Goal: Transaction & Acquisition: Obtain resource

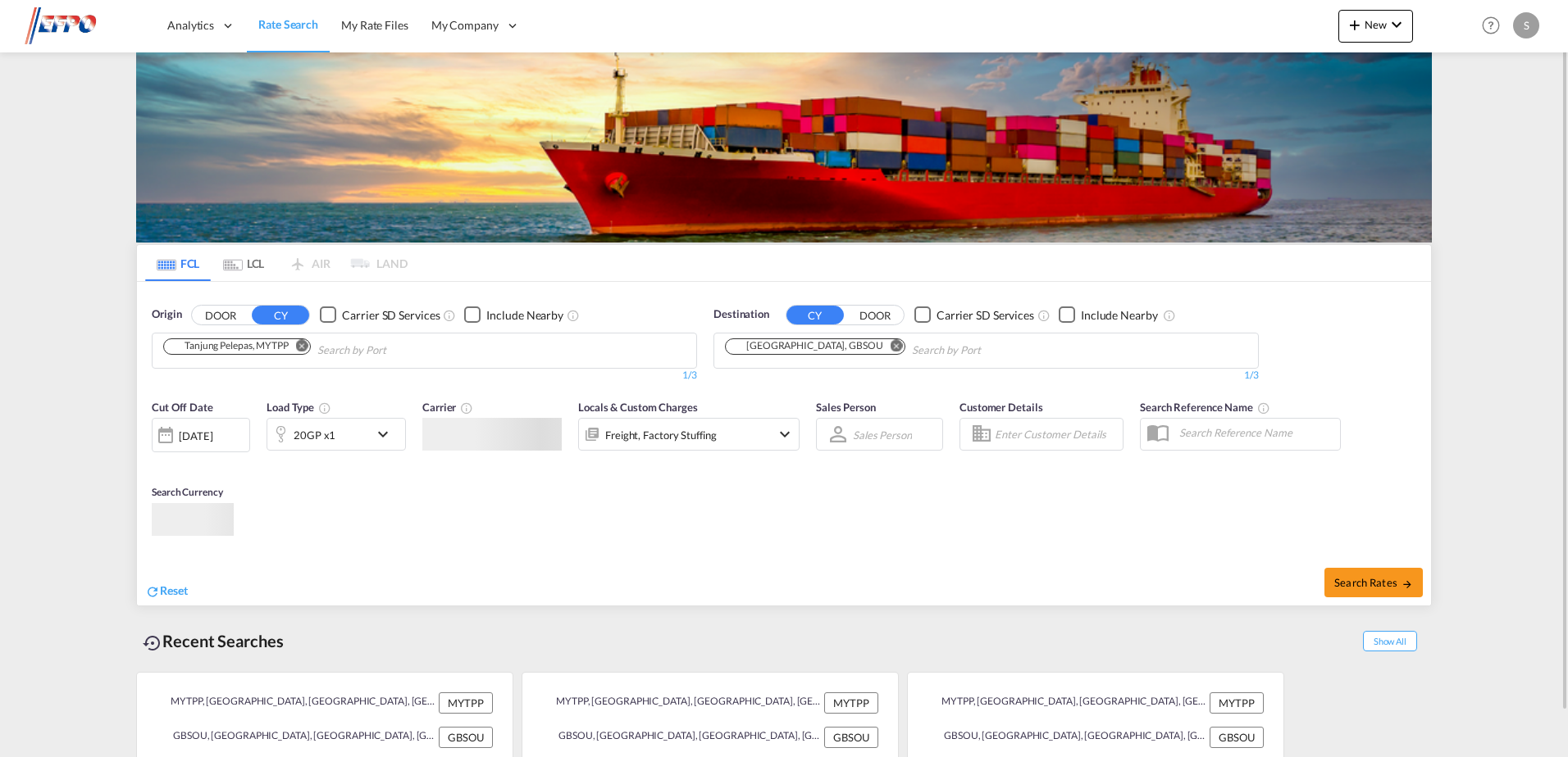
click at [251, 356] on md-chips-wrap "Tanjung Pelepas, MYTPP" at bounding box center [320, 348] width 319 height 31
click at [322, 438] on div "20GP x1" at bounding box center [314, 434] width 41 height 23
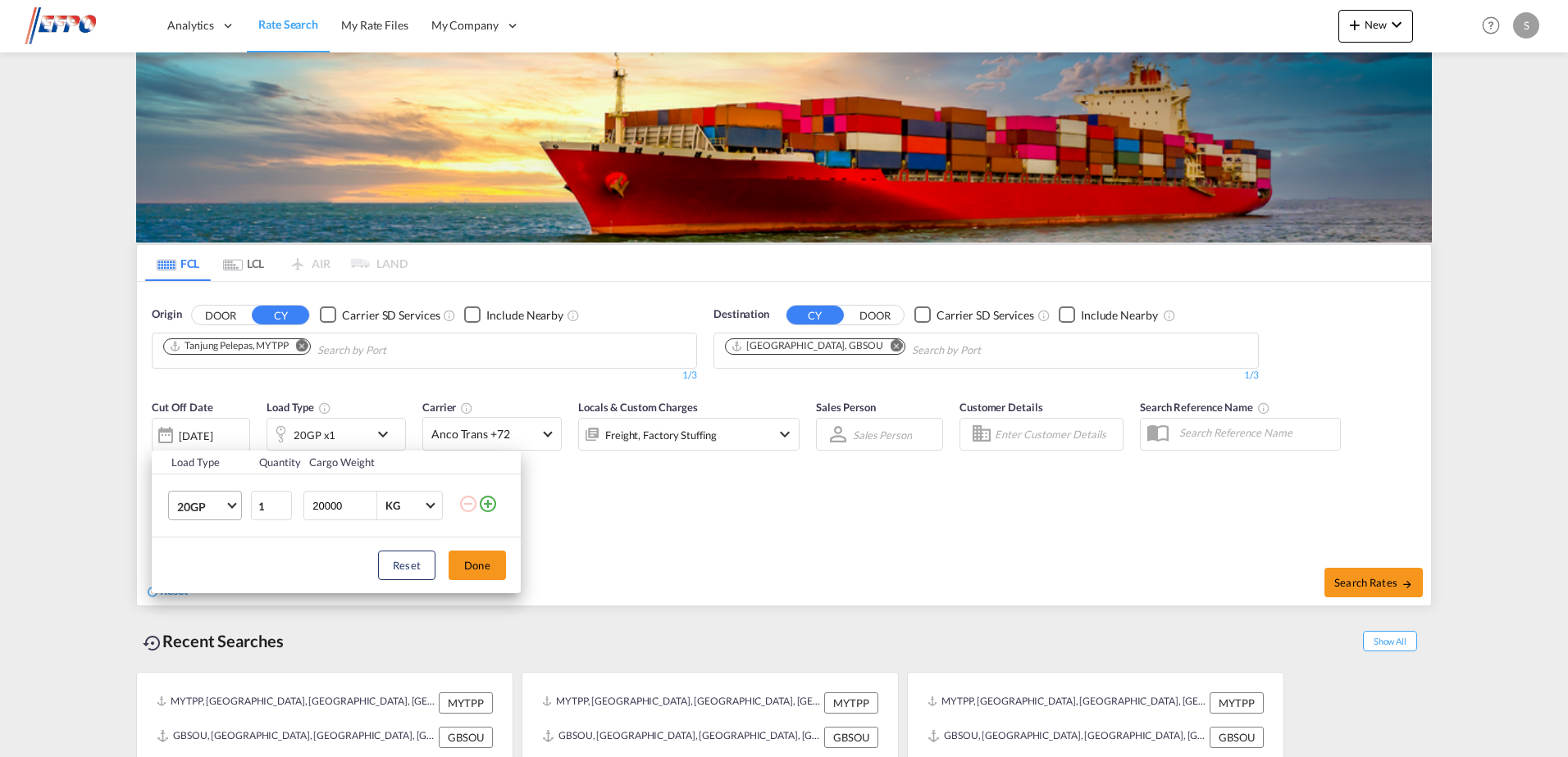
click at [230, 500] on md-select-value "20GP" at bounding box center [208, 505] width 65 height 28
click at [215, 577] on md-option "40HC" at bounding box center [219, 585] width 112 height 39
drag, startPoint x: 795, startPoint y: 554, endPoint x: 842, endPoint y: 534, distance: 51.1
click at [796, 554] on div "Load Type Quantity Cargo Weight 40HC 1 20000 KG KG Load type addition is restri…" at bounding box center [784, 378] width 1568 height 757
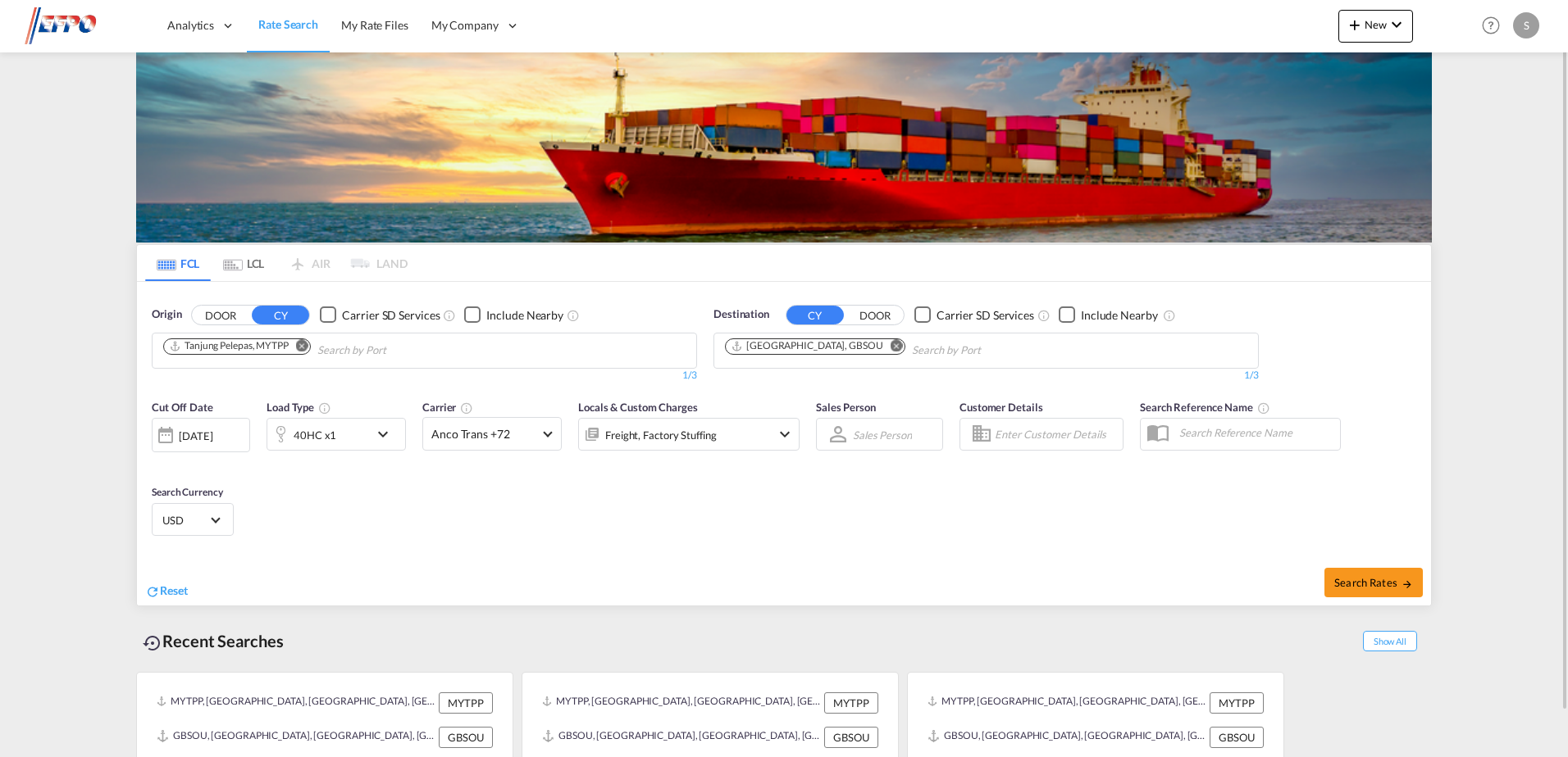
scroll to position [48, 0]
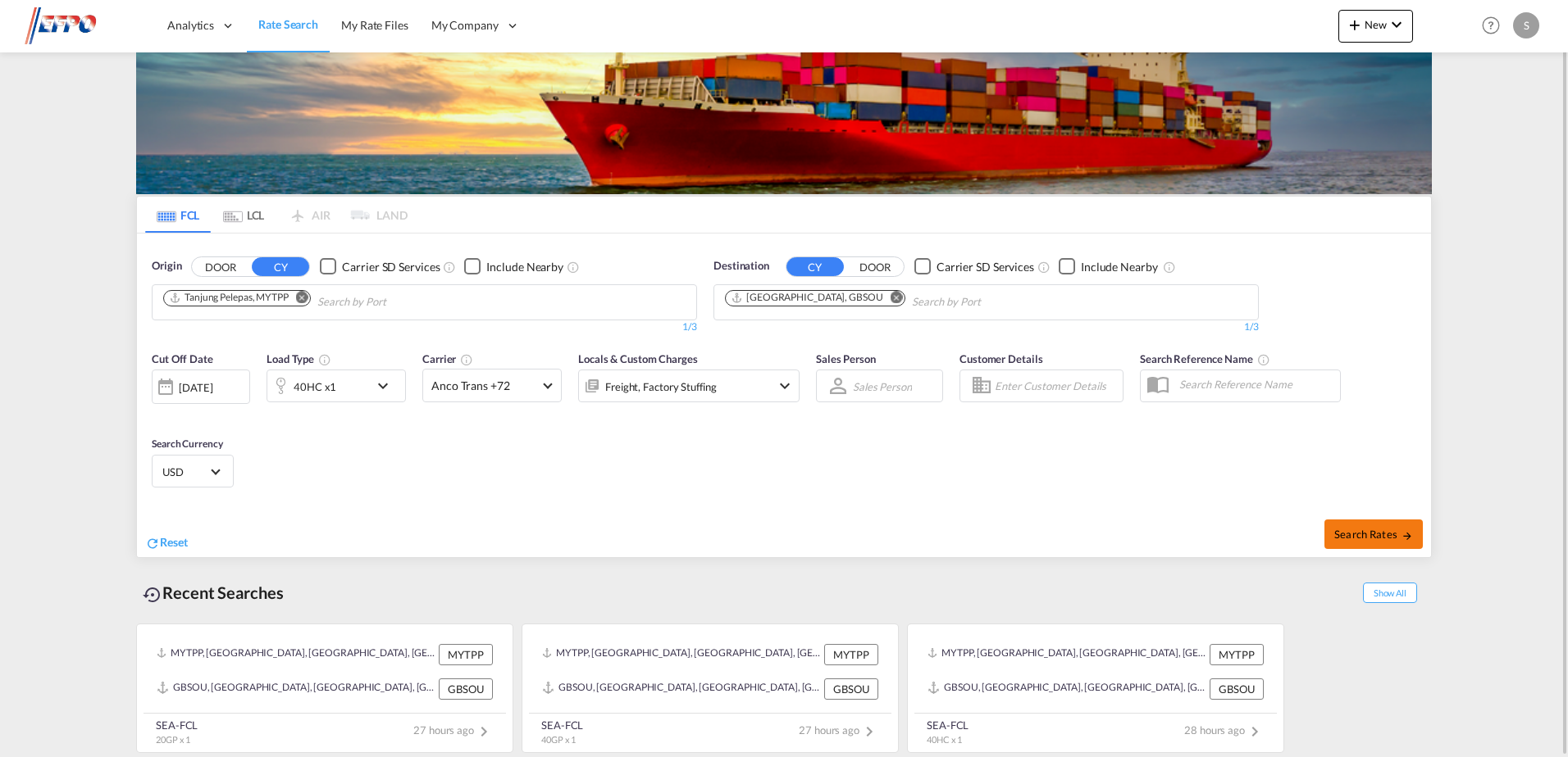
click at [1392, 528] on span "Search Rates" at bounding box center [1373, 534] width 79 height 13
type input "MYTPP to GBSOU / [DATE]"
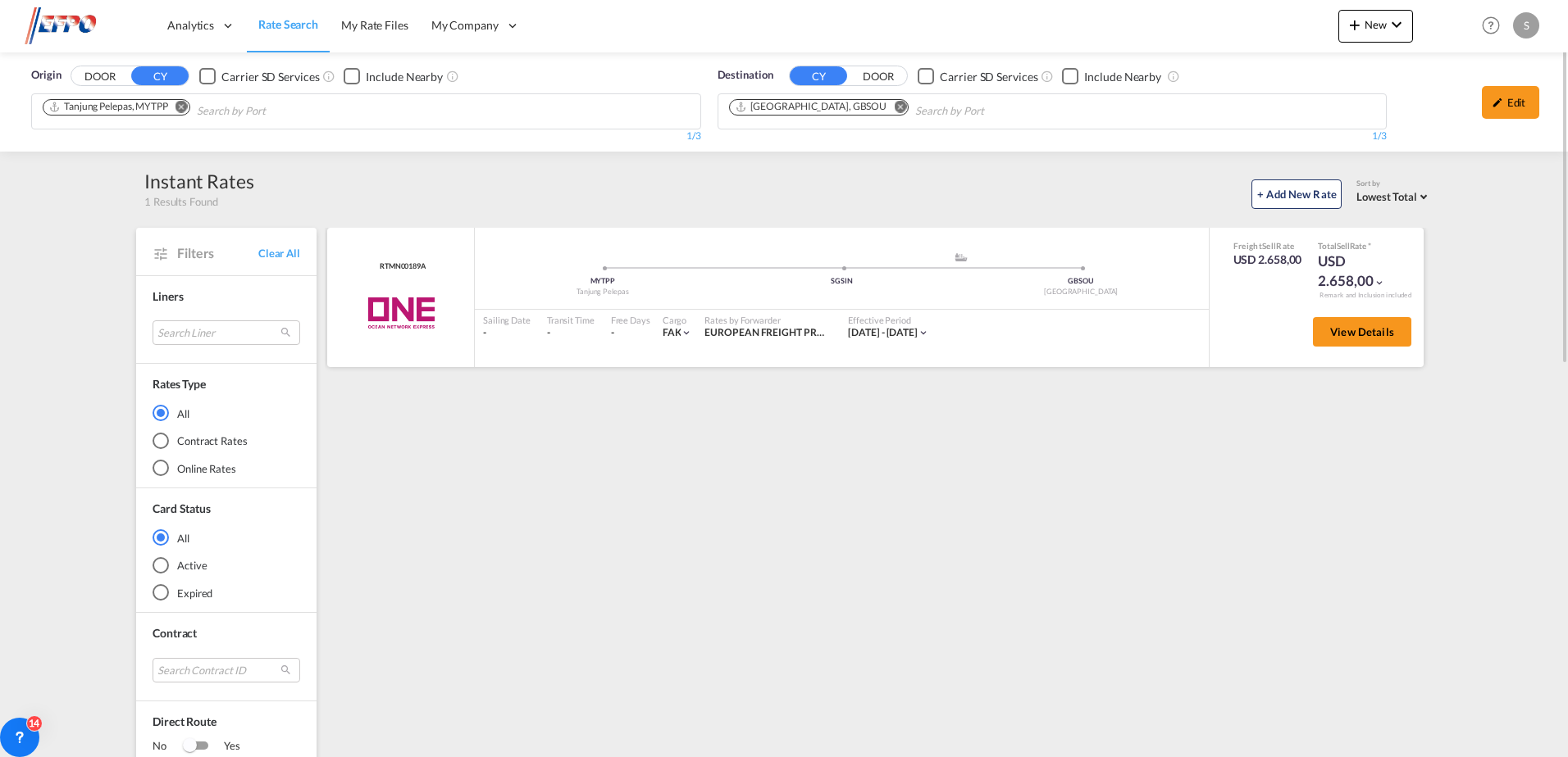
drag, startPoint x: 1258, startPoint y: 261, endPoint x: 1298, endPoint y: 255, distance: 40.4
click at [1298, 255] on div "USD 2.658,00" at bounding box center [1268, 260] width 69 height 17
